Goal: Transaction & Acquisition: Obtain resource

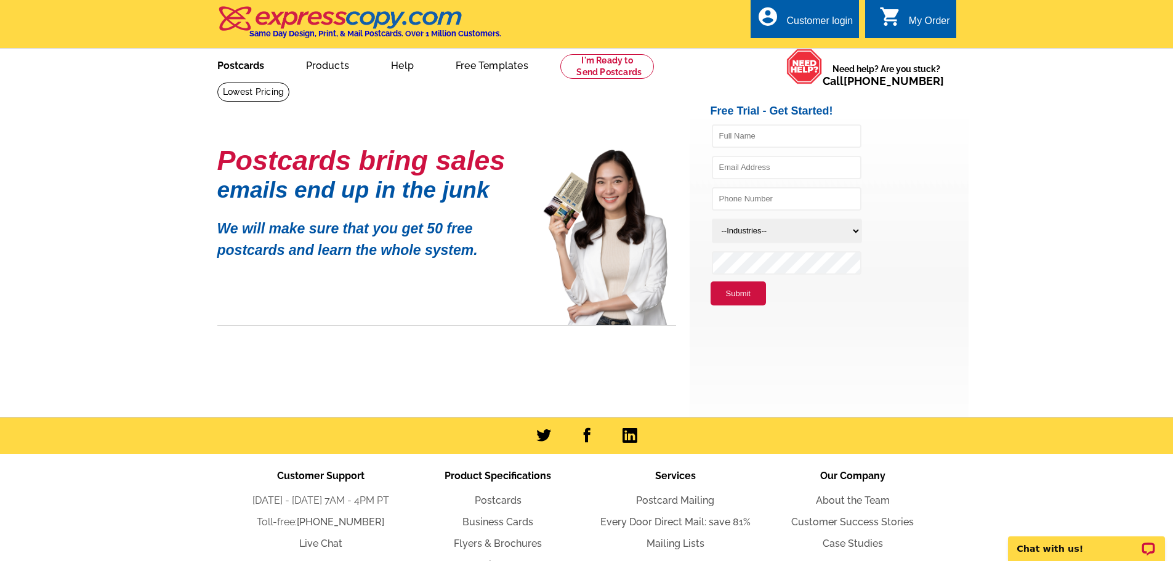
click at [247, 66] on link "Postcards" at bounding box center [241, 64] width 86 height 29
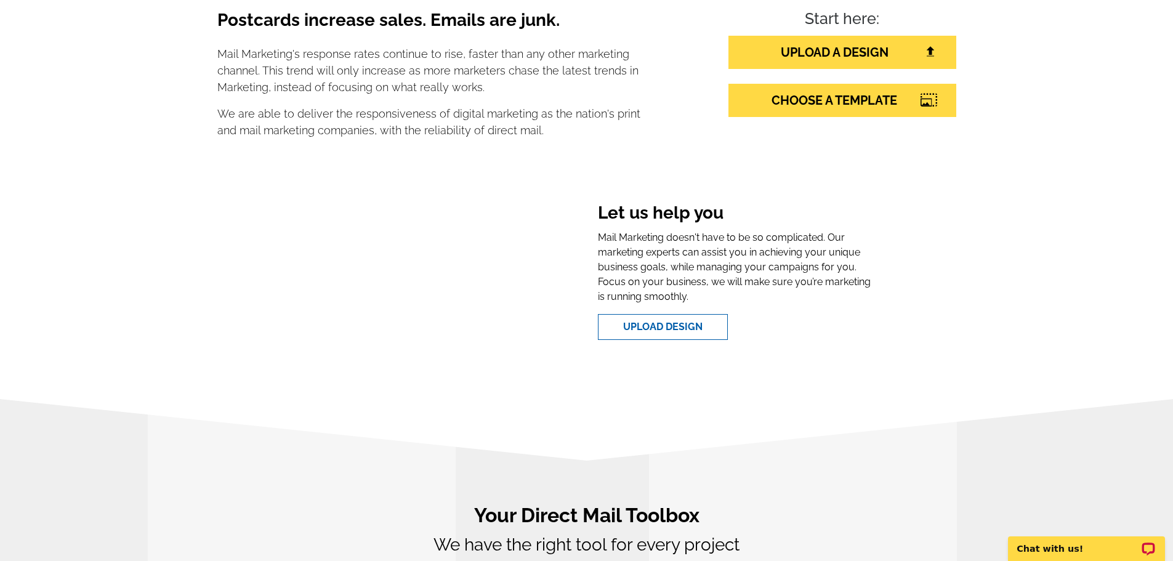
scroll to position [185, 0]
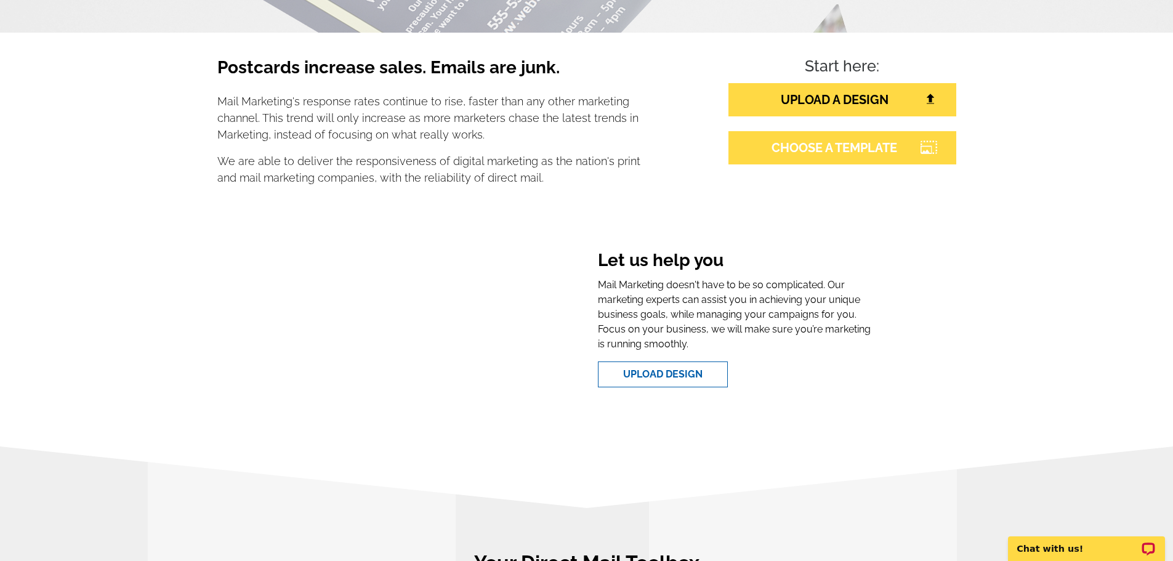
click at [826, 143] on link "CHOOSE A TEMPLATE" at bounding box center [842, 147] width 228 height 33
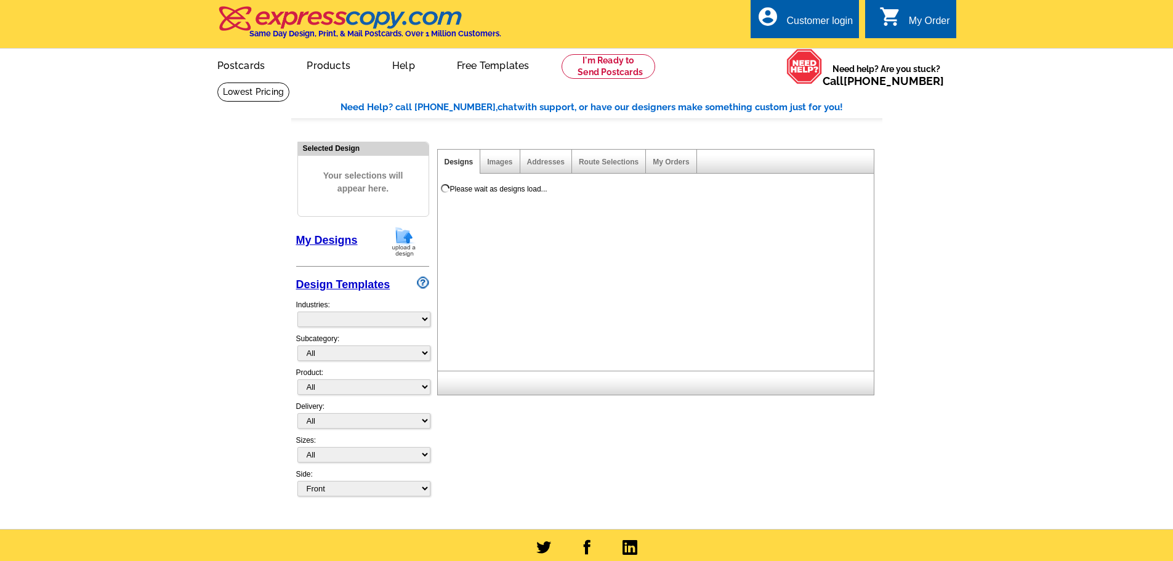
select select "785"
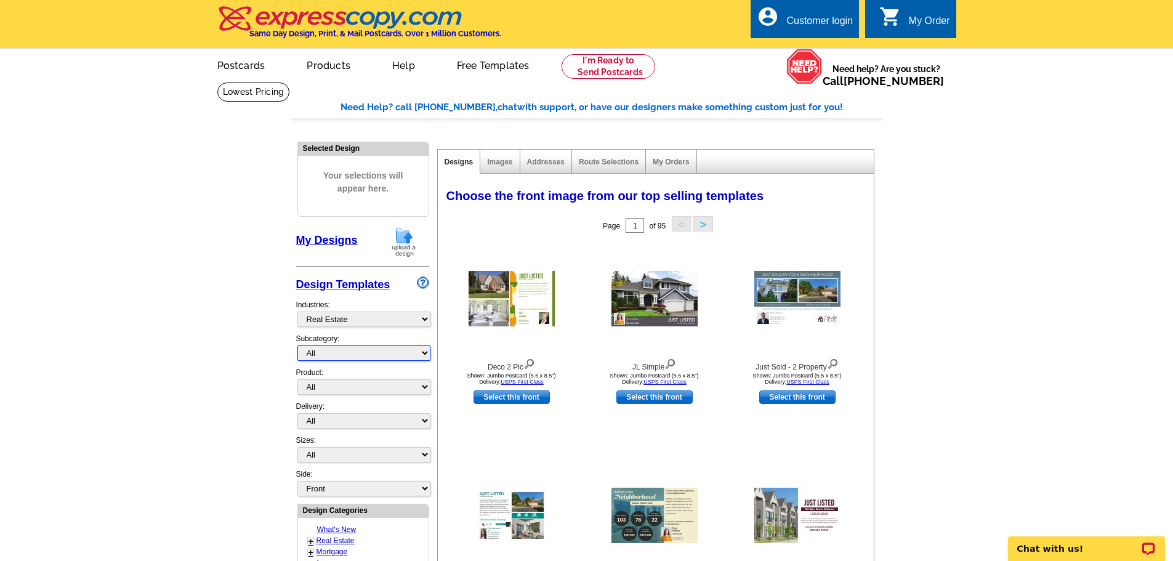
click at [424, 354] on select "All RE/MAX® Referrals [PERSON_NAME]® Berkshire Hathaway Home Services Century 2…" at bounding box center [363, 352] width 133 height 15
